Goal: Task Accomplishment & Management: Use online tool/utility

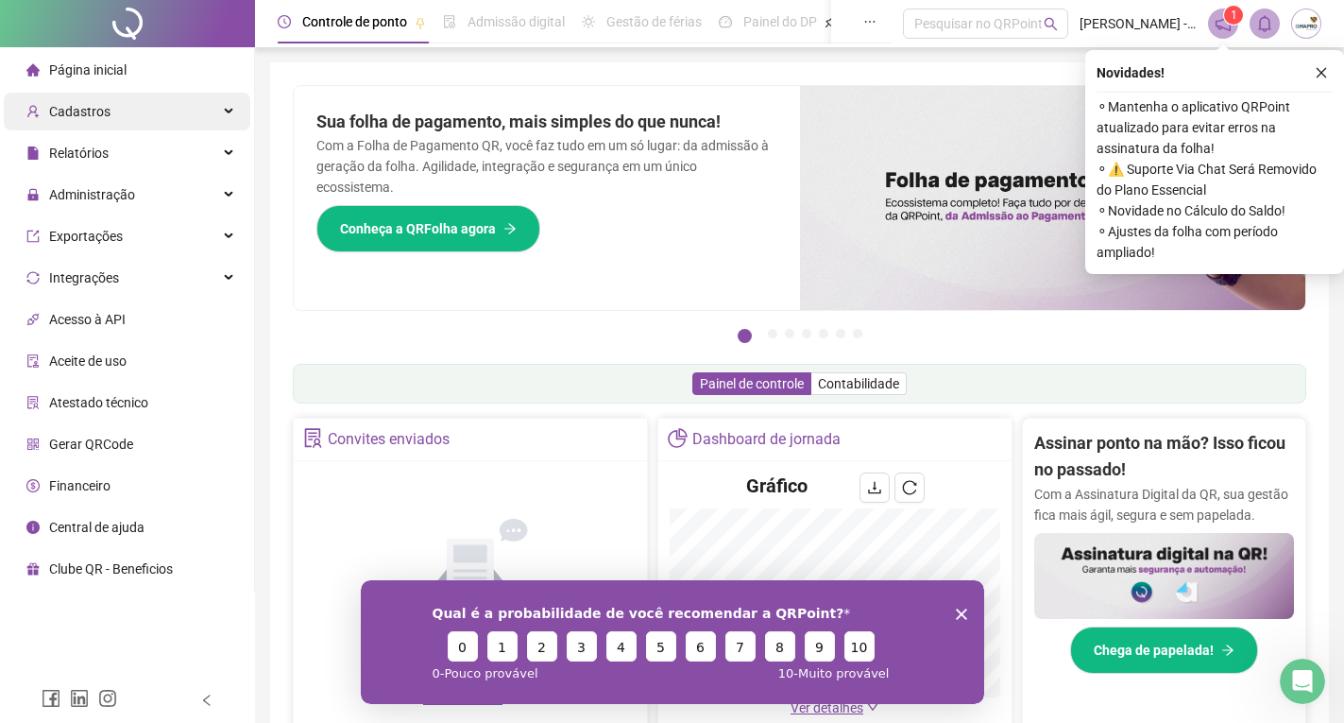
click at [101, 116] on span "Cadastros" at bounding box center [79, 111] width 61 height 15
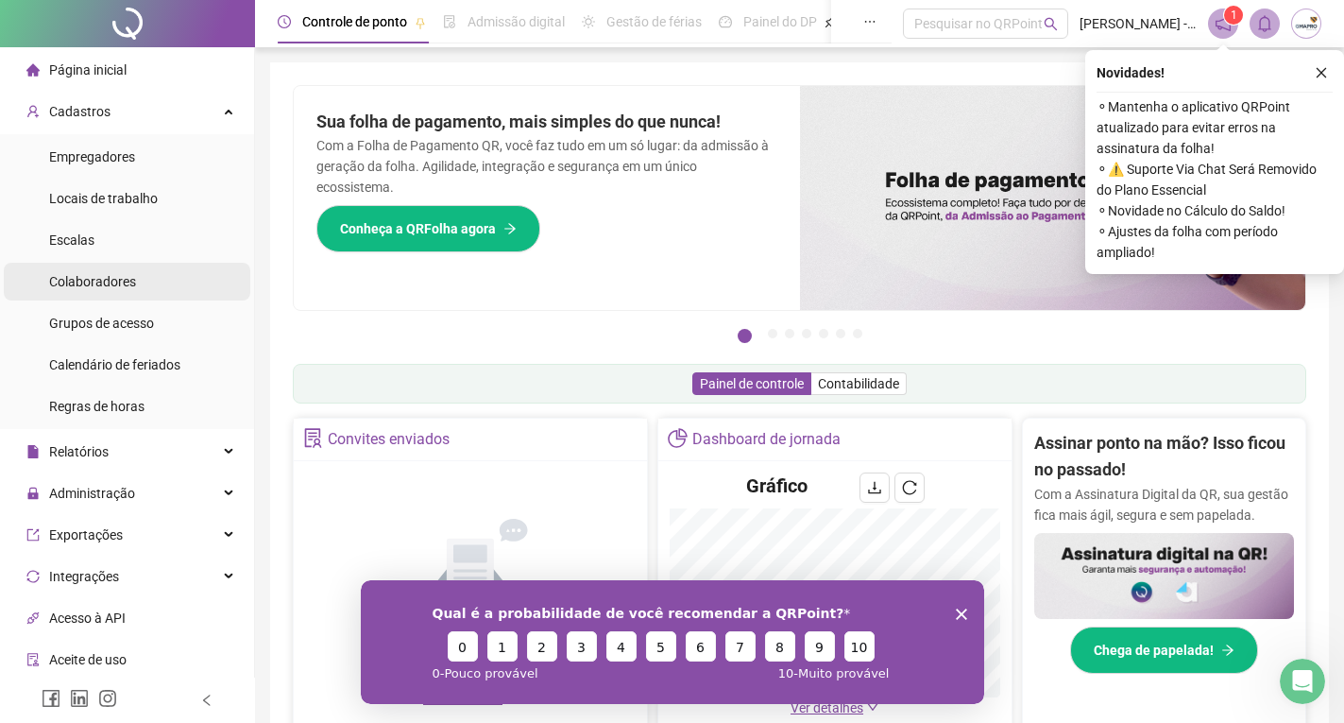
click at [100, 274] on div "Colaboradores" at bounding box center [92, 282] width 87 height 38
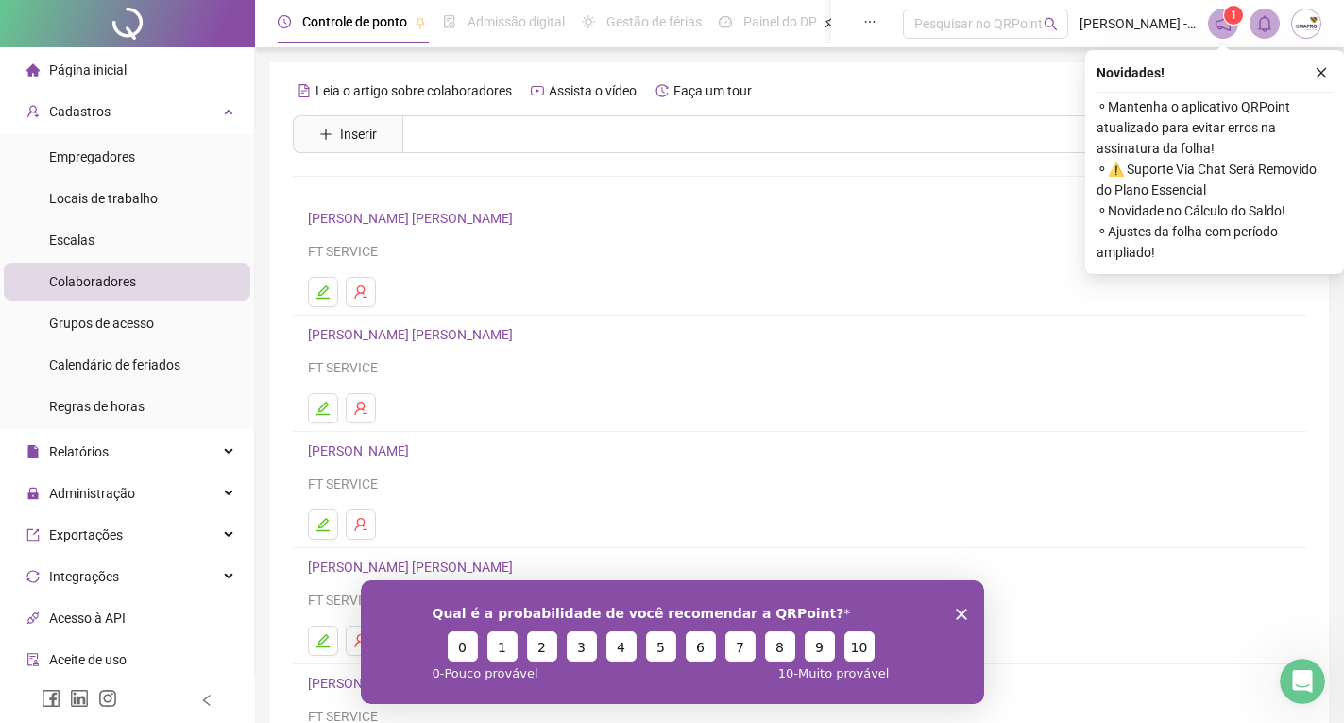
click at [434, 214] on link "[PERSON_NAME] [PERSON_NAME]" at bounding box center [413, 218] width 211 height 15
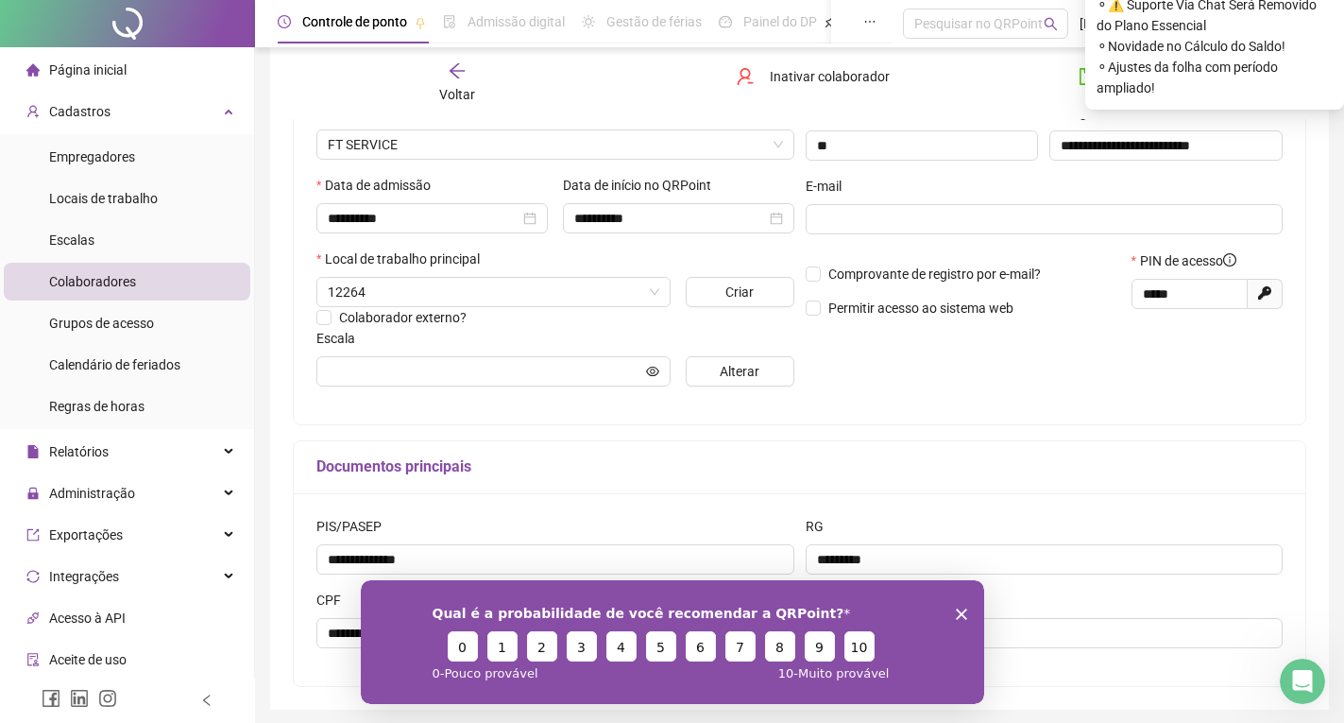
type input "**********"
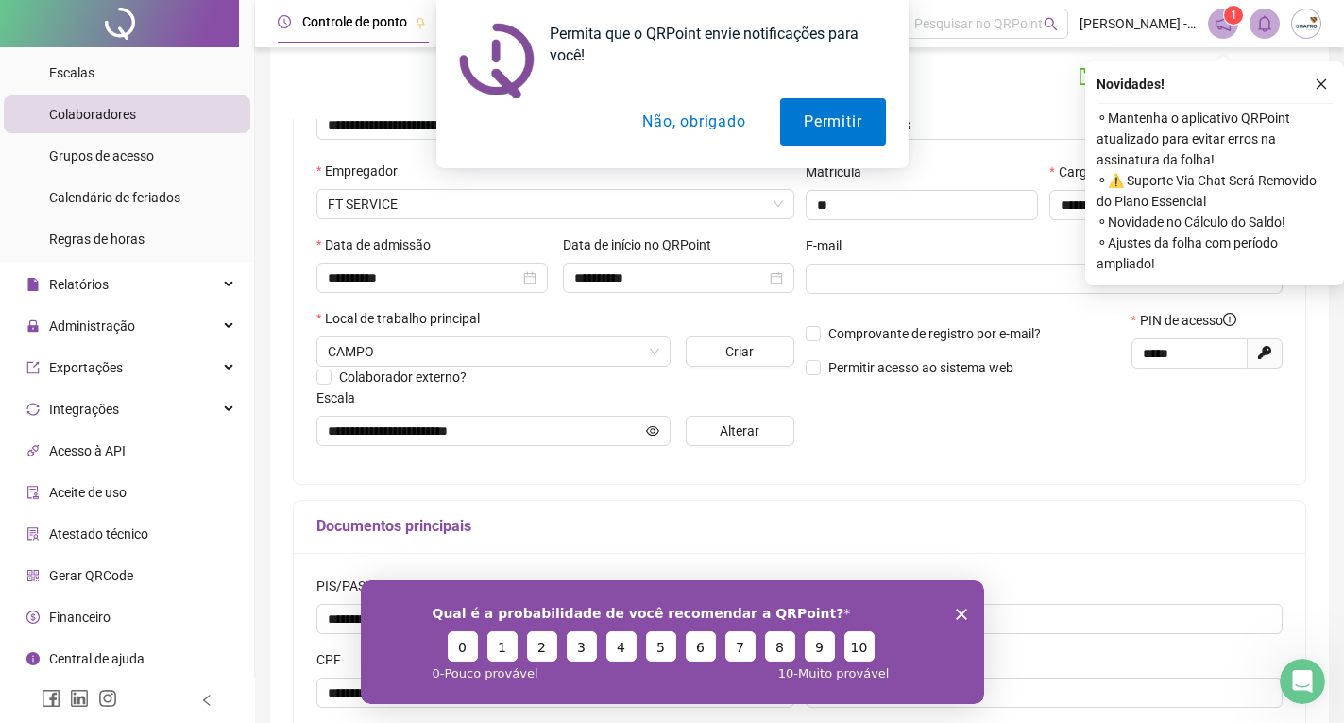
scroll to position [261, 0]
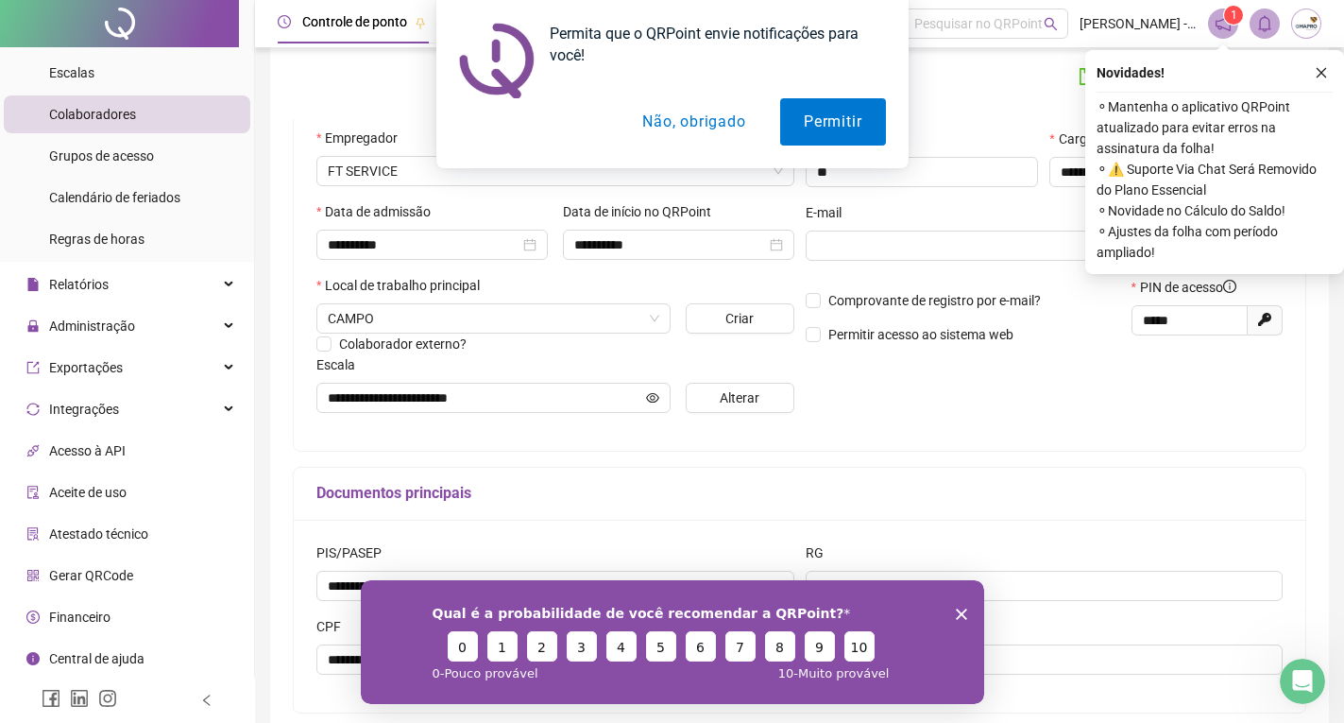
click at [120, 573] on span "Gerar QRCode" at bounding box center [91, 575] width 84 height 15
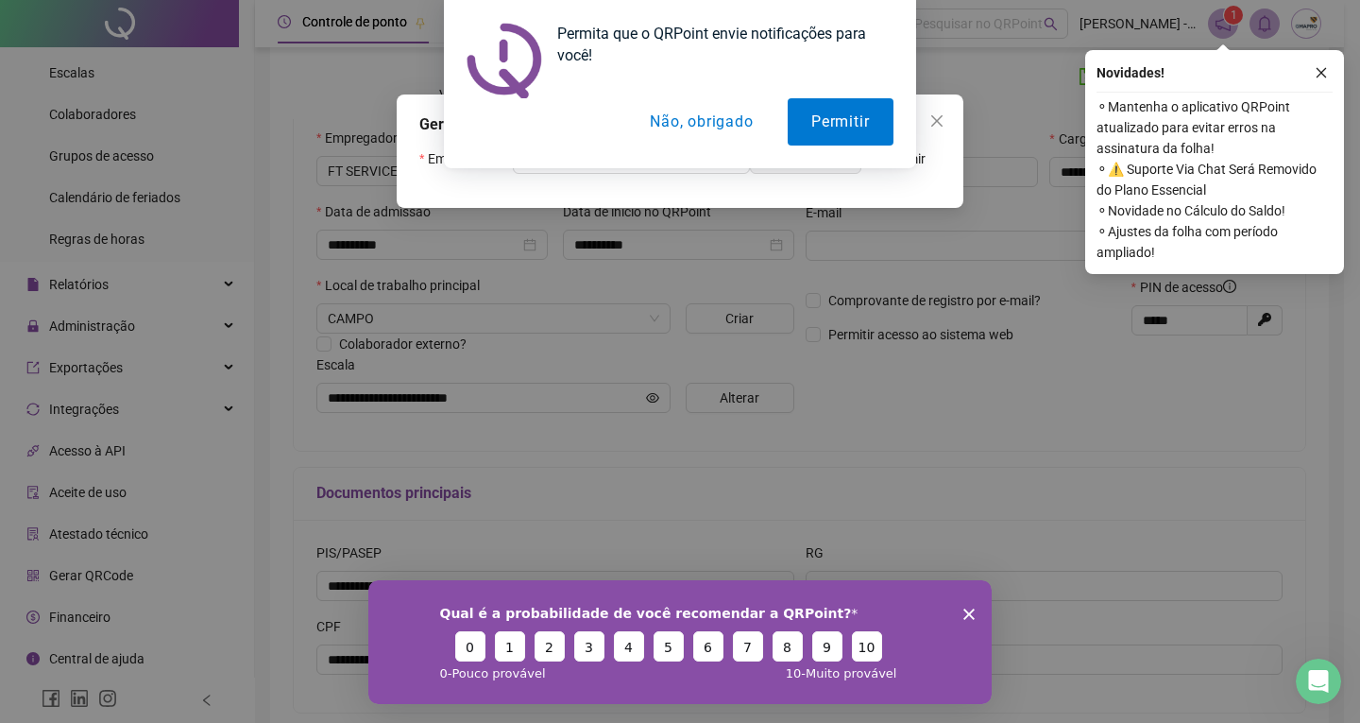
click at [716, 126] on button "Não, obrigado" at bounding box center [702, 121] width 150 height 47
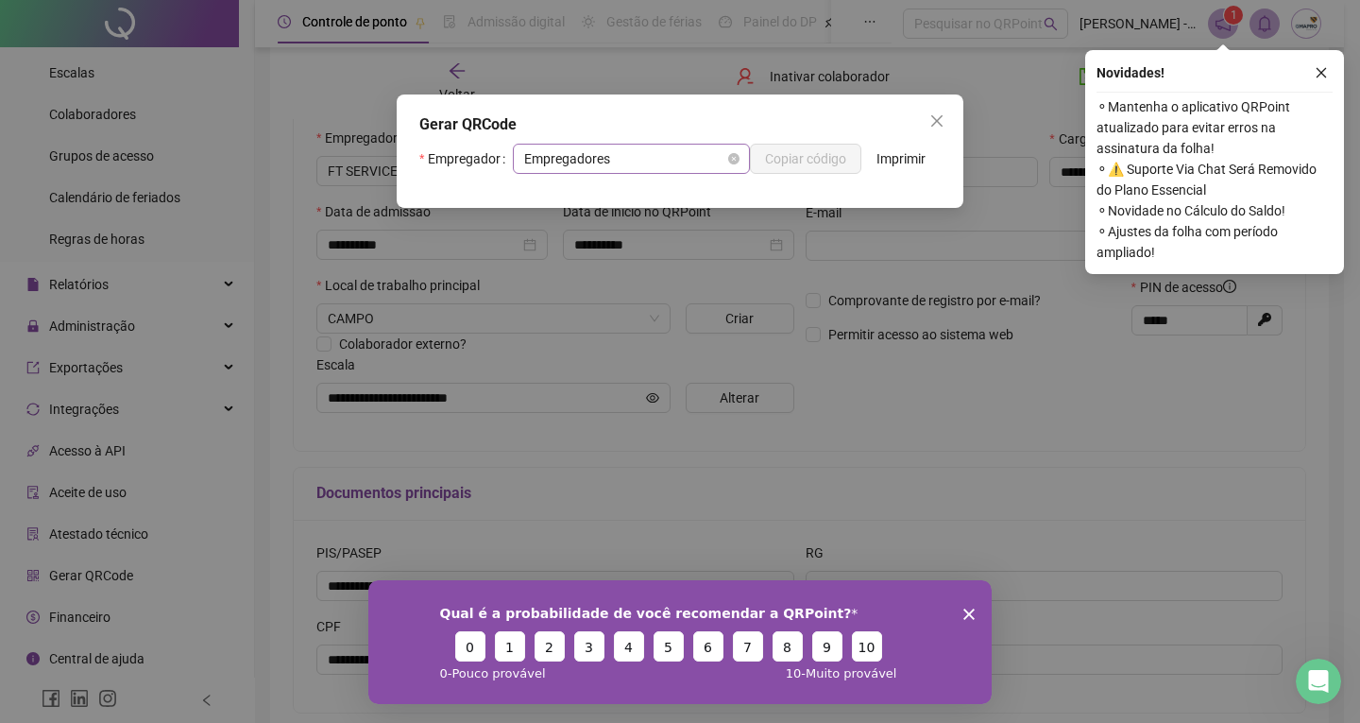
click at [701, 165] on span "Empregadores" at bounding box center [631, 159] width 214 height 28
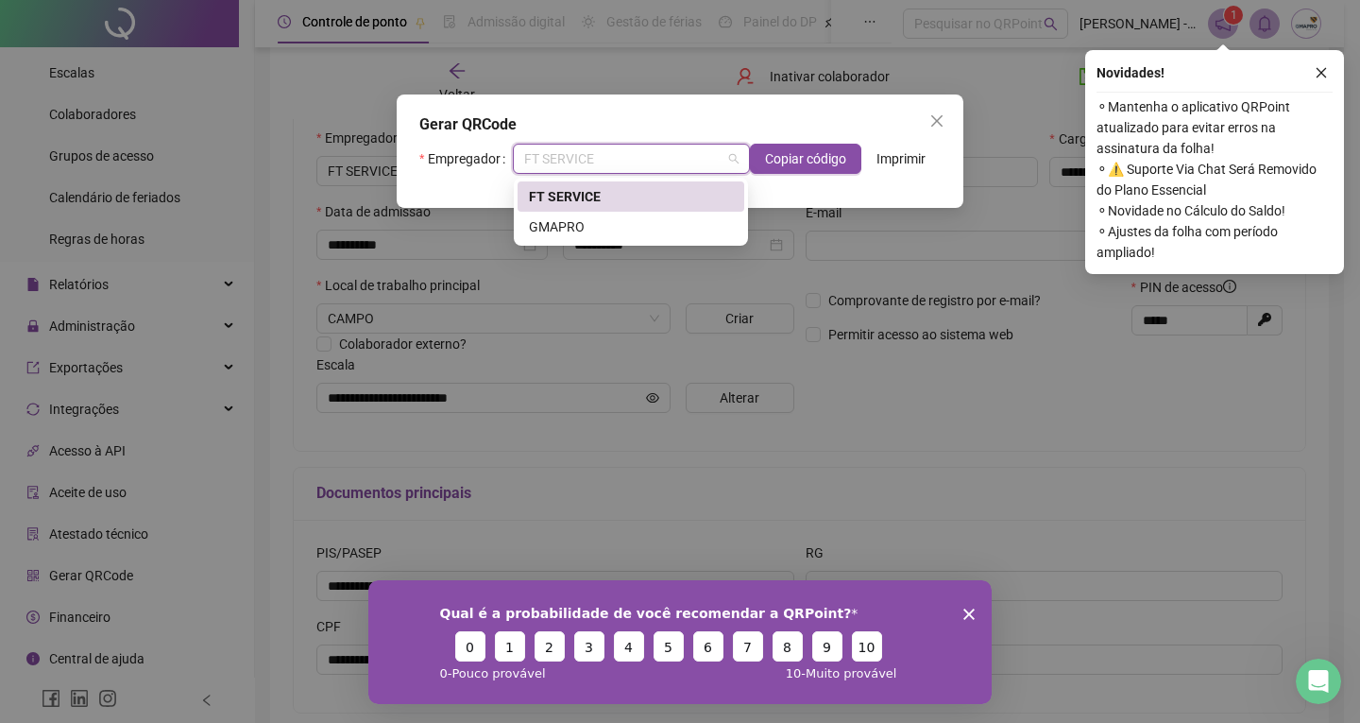
click at [681, 206] on div "FT SERVICE" at bounding box center [631, 196] width 204 height 21
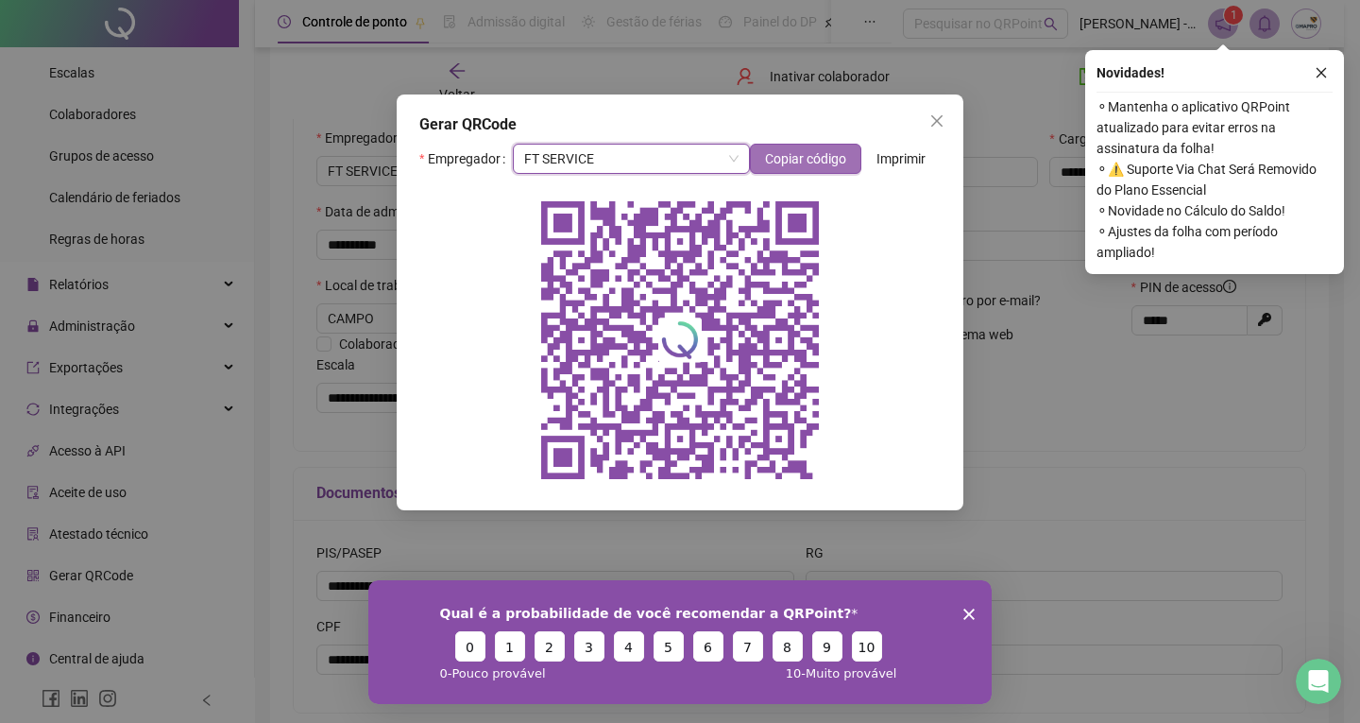
click at [826, 170] on button "Copiar código" at bounding box center [805, 159] width 111 height 30
click at [933, 116] on icon "close" at bounding box center [937, 120] width 11 height 11
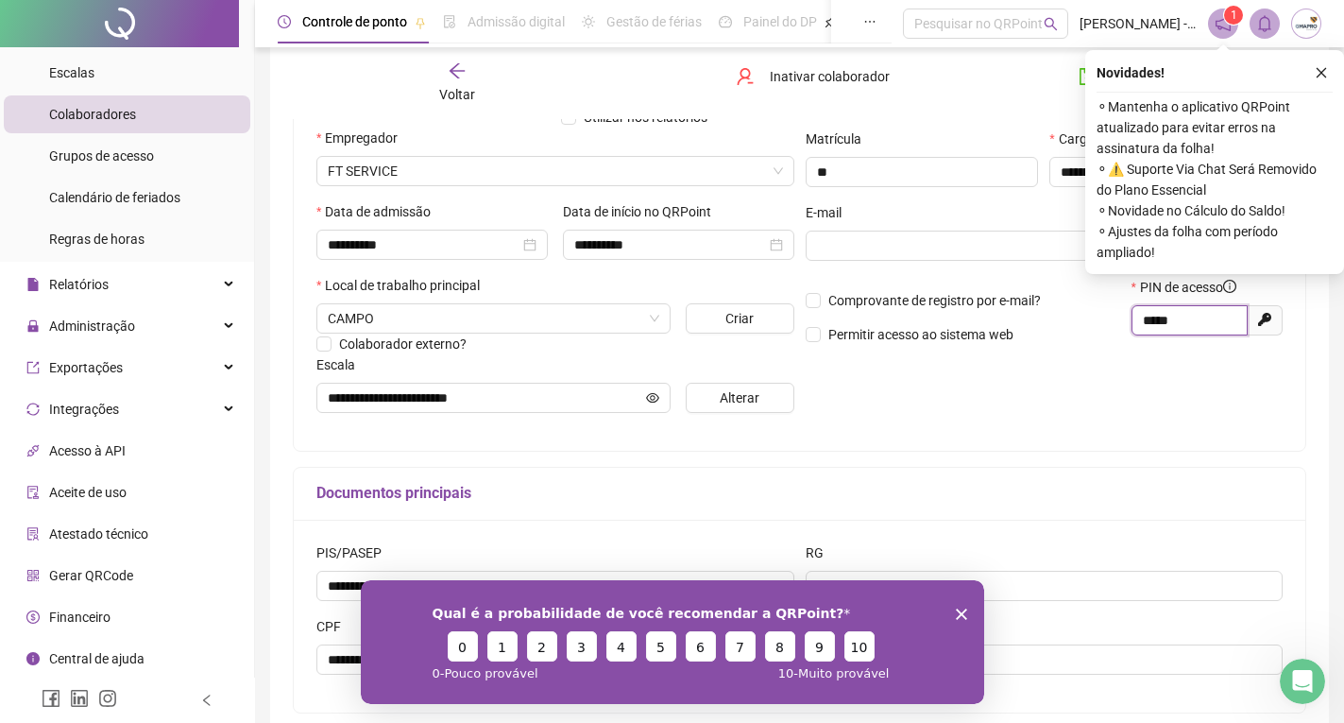
click at [1160, 314] on input "*****" at bounding box center [1188, 320] width 90 height 21
